Goal: Task Accomplishment & Management: Manage account settings

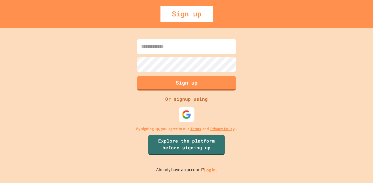
click at [186, 116] on img at bounding box center [186, 114] width 9 height 9
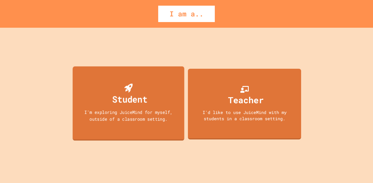
click at [176, 103] on div "Student I'm exploring JuiceMind for myself, outside of a classroom setting." at bounding box center [129, 103] width 112 height 74
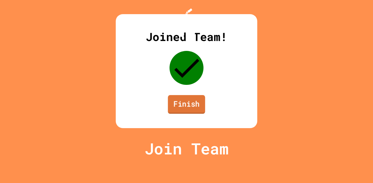
click at [189, 114] on link "Finish" at bounding box center [186, 104] width 37 height 19
